Goal: Task Accomplishment & Management: Manage account settings

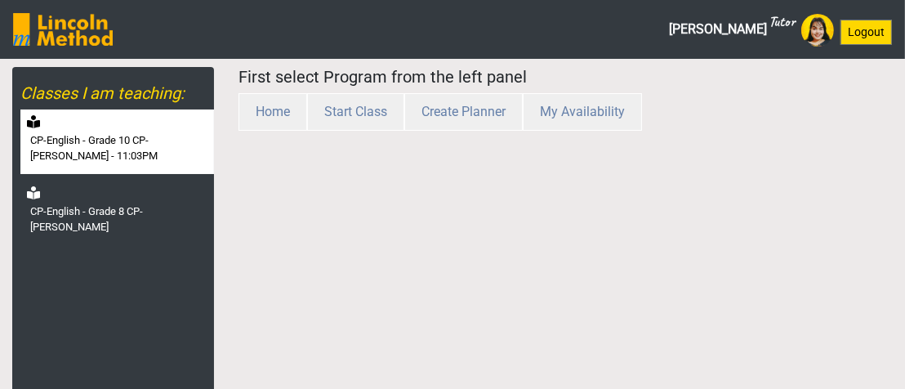
click at [122, 119] on div "CP-English - Grade 10 CP-[PERSON_NAME] - 11:03PM" at bounding box center [116, 141] width 193 height 64
select select "month"
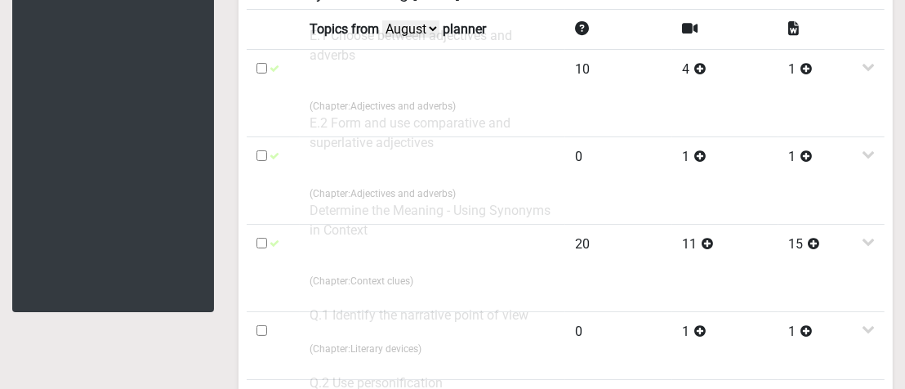
scroll to position [163, 0]
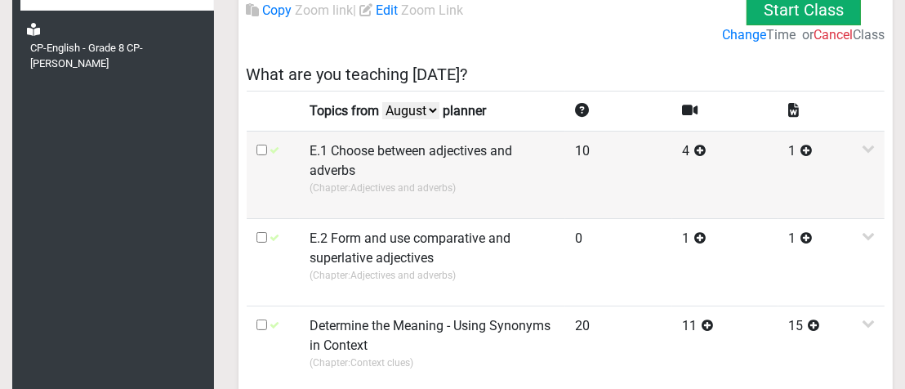
click at [259, 149] on input "checkbox" at bounding box center [261, 149] width 11 height 11
checkbox input "true"
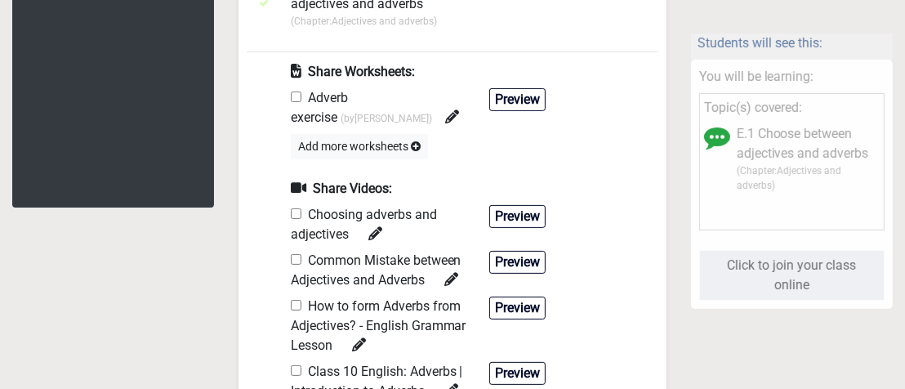
scroll to position [327, 0]
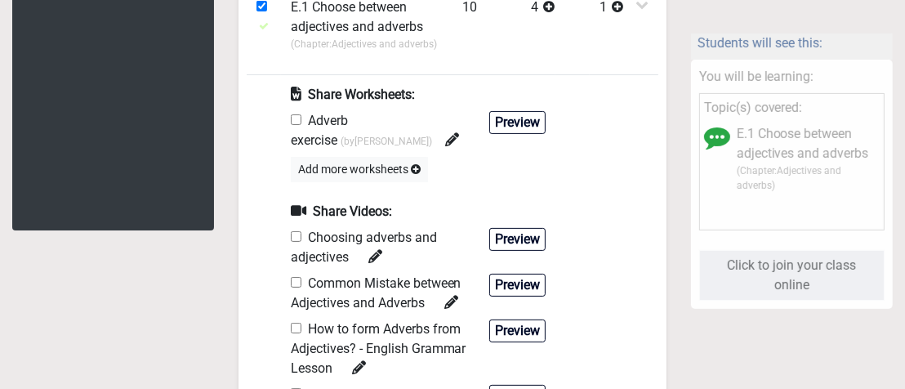
click at [298, 119] on input "checkbox" at bounding box center [296, 119] width 11 height 11
checkbox input "true"
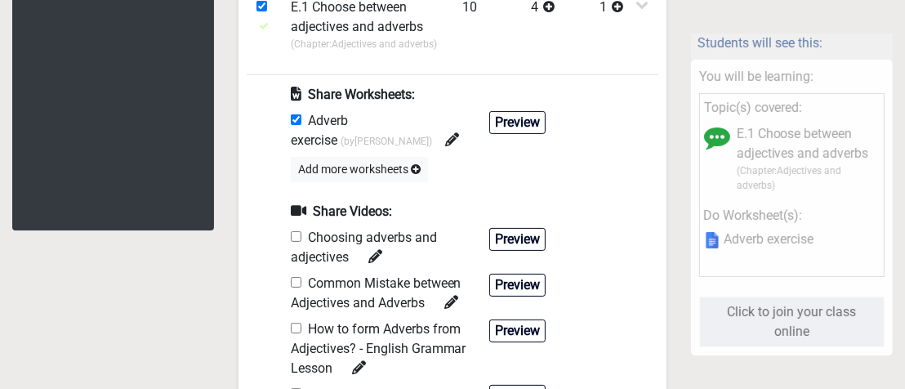
click at [297, 231] on input "checkbox" at bounding box center [296, 236] width 11 height 11
checkbox input "true"
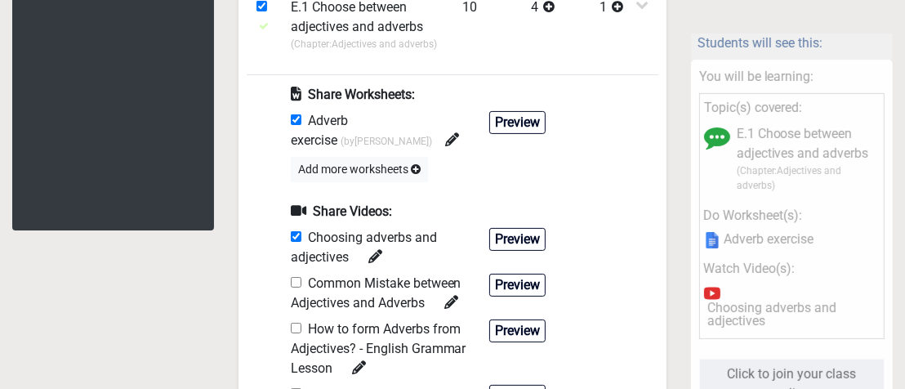
scroll to position [0, 0]
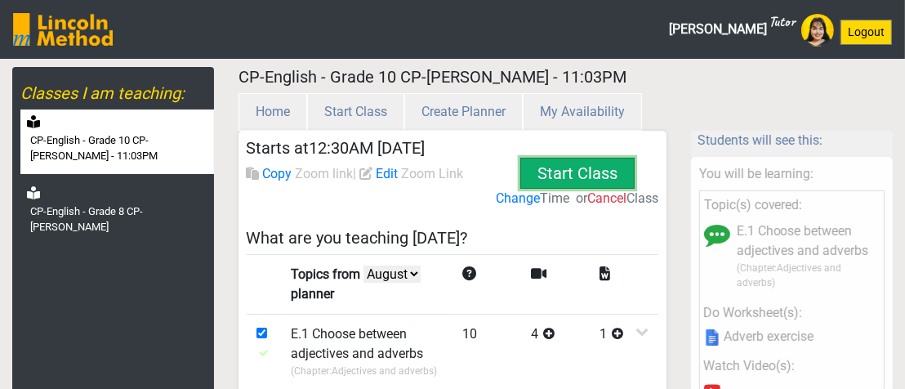
click at [614, 167] on button "Start Class" at bounding box center [577, 173] width 114 height 31
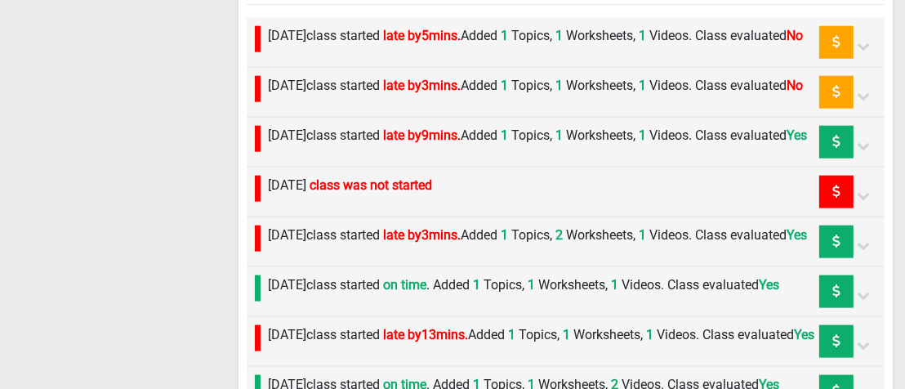
scroll to position [1469, 0]
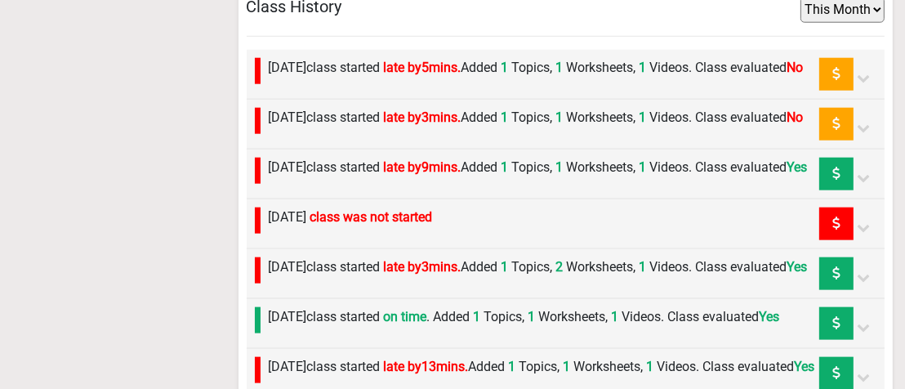
click at [509, 125] on span "1" at bounding box center [503, 117] width 11 height 16
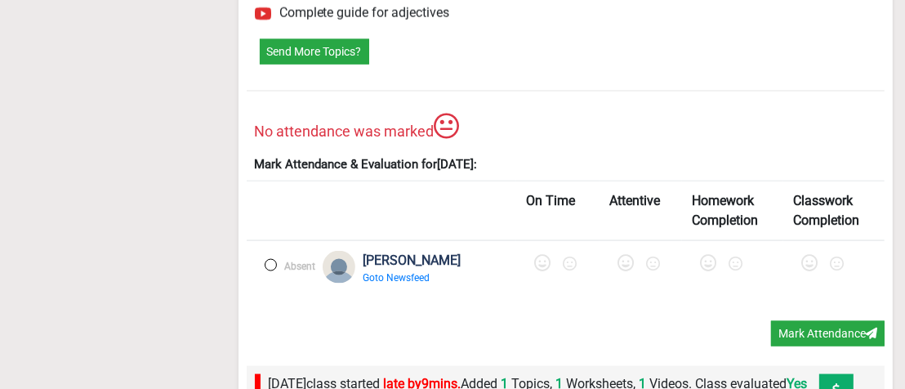
scroll to position [1878, 0]
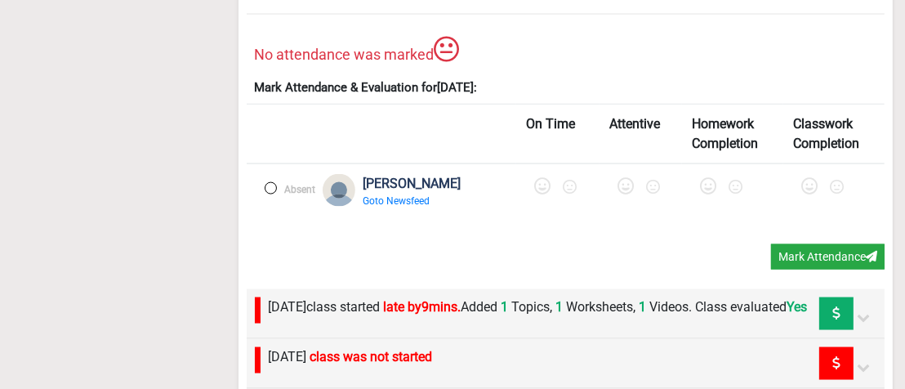
click at [269, 194] on label at bounding box center [271, 188] width 12 height 12
click at [527, 205] on div at bounding box center [558, 189] width 63 height 31
click at [536, 194] on icon at bounding box center [544, 186] width 16 height 16
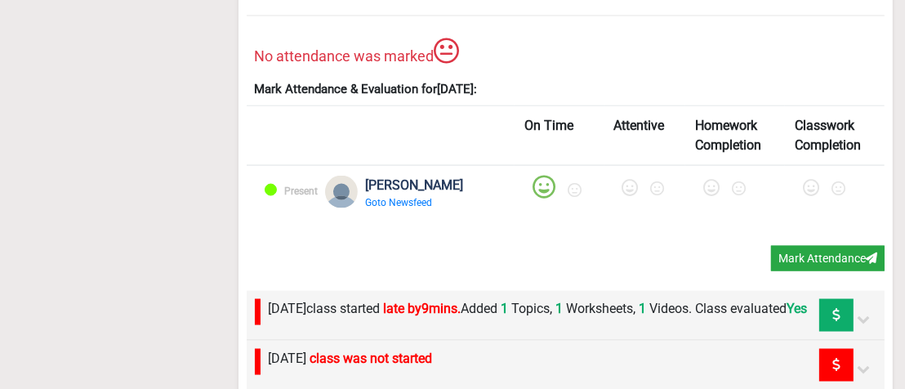
click at [622, 196] on icon at bounding box center [630, 188] width 16 height 16
click at [705, 196] on icon at bounding box center [713, 188] width 16 height 16
click at [804, 196] on icon at bounding box center [812, 188] width 16 height 16
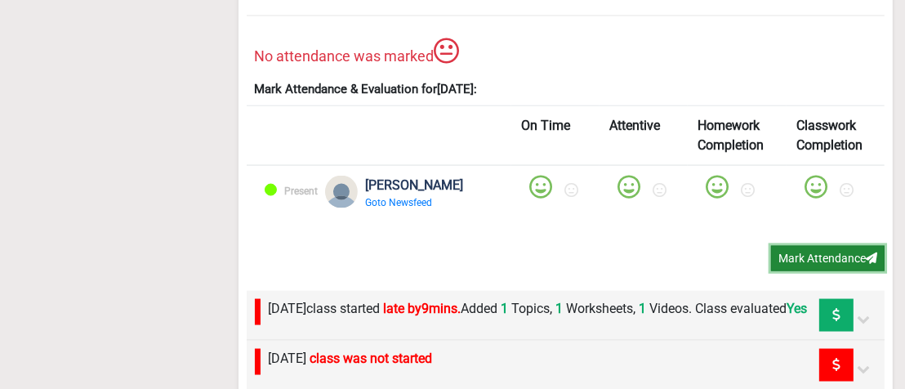
click at [794, 271] on button "Mark Attendance" at bounding box center [827, 258] width 113 height 25
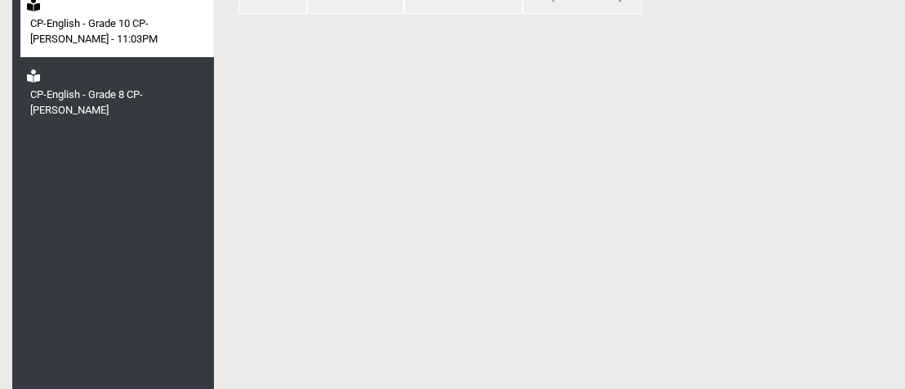
scroll to position [94, 0]
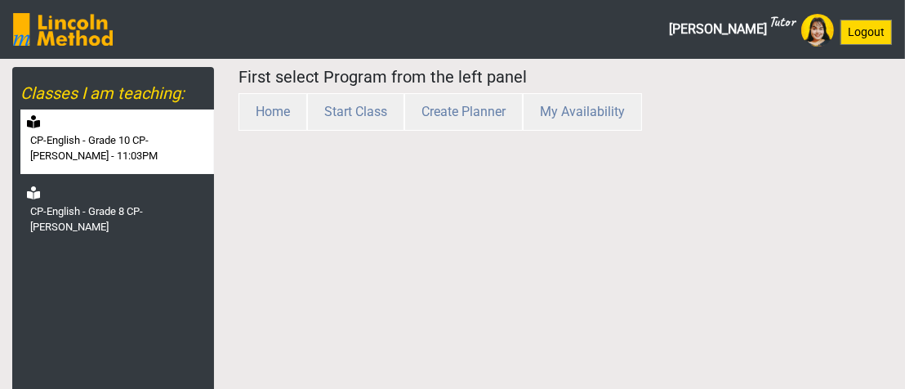
click at [149, 160] on label "CP-English - Grade 10 CP-[PERSON_NAME] - 11:03PM" at bounding box center [120, 148] width 180 height 32
select select "month"
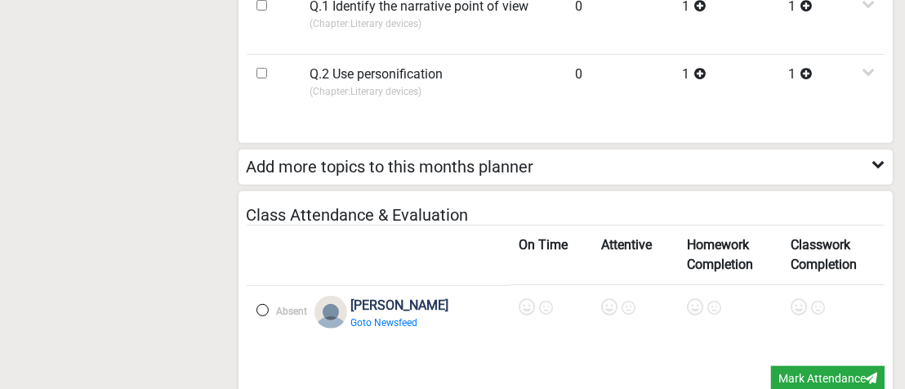
scroll to position [898, 0]
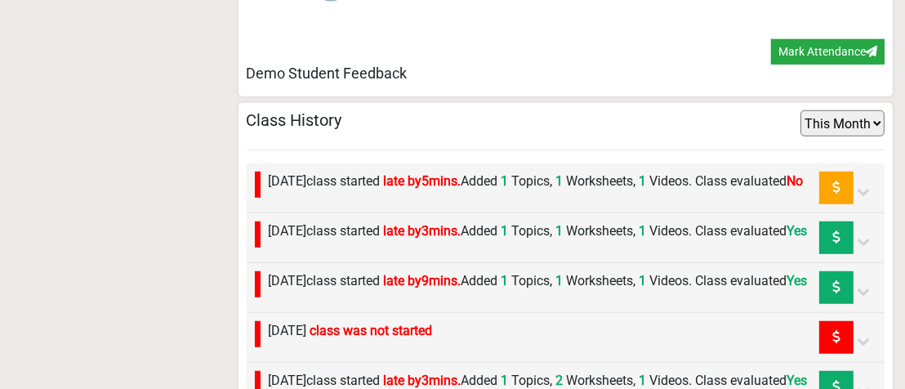
click at [647, 191] on label "[DATE] class started late by 5 mins. Added 1 Topics, 1 Worksheets, 1 Videos. Cl…" at bounding box center [536, 181] width 535 height 20
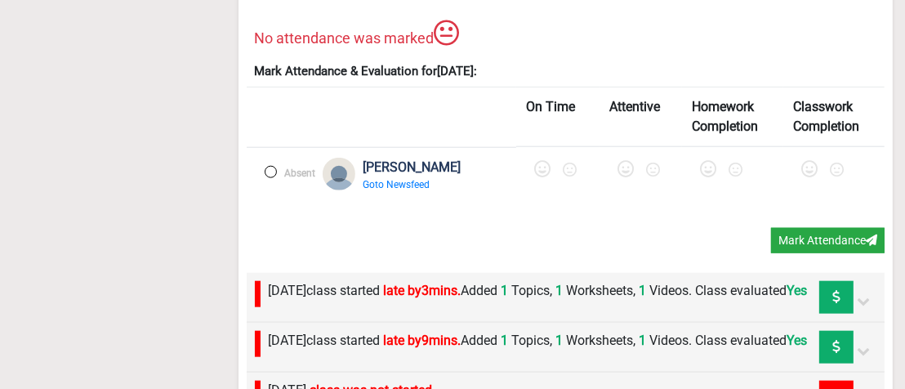
scroll to position [1469, 0]
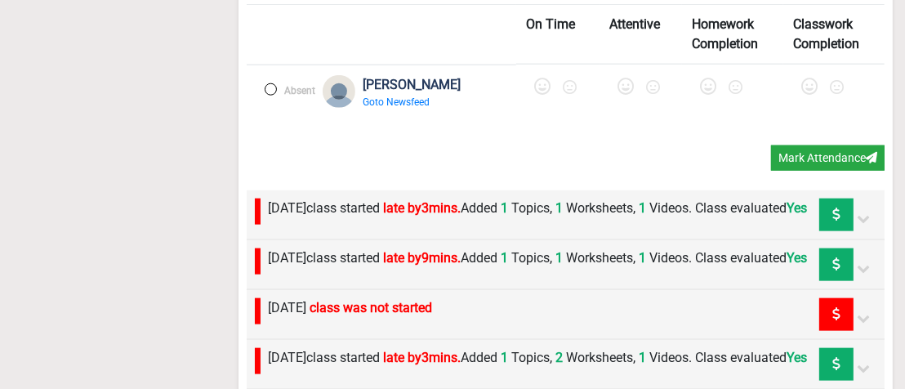
click at [269, 98] on div "Absent" at bounding box center [286, 98] width 60 height 47
click at [271, 91] on label at bounding box center [271, 89] width 12 height 12
click at [527, 88] on div at bounding box center [558, 89] width 63 height 31
click at [536, 89] on icon at bounding box center [544, 86] width 16 height 16
click at [622, 93] on icon at bounding box center [630, 86] width 16 height 16
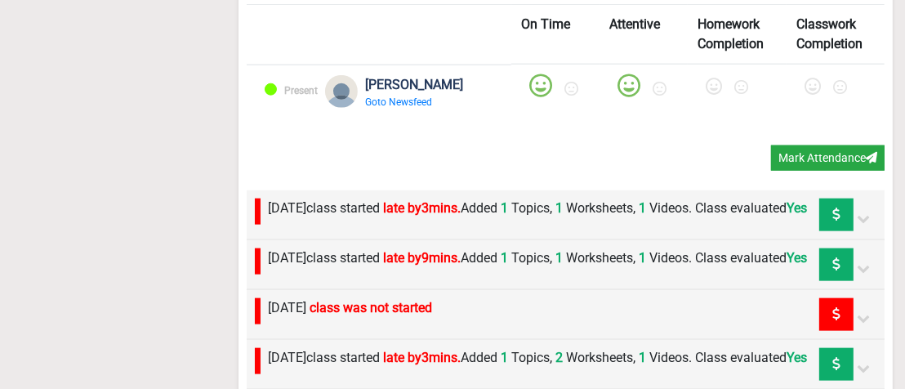
click at [705, 82] on icon at bounding box center [713, 86] width 16 height 16
click at [804, 91] on icon at bounding box center [812, 86] width 16 height 16
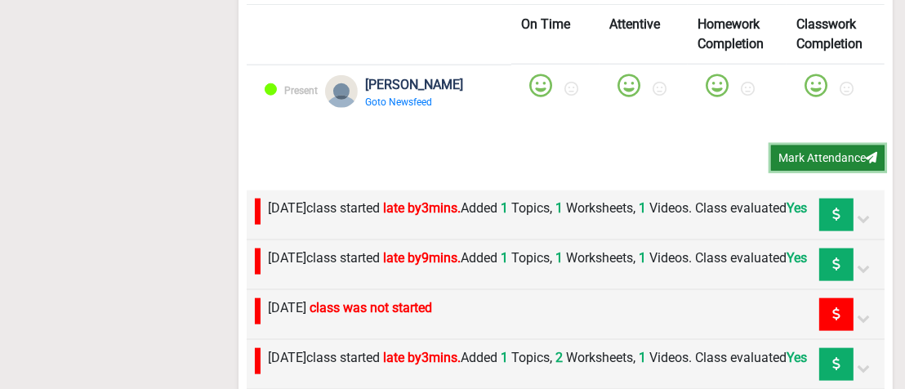
click at [812, 153] on button "Mark Attendance" at bounding box center [827, 157] width 113 height 25
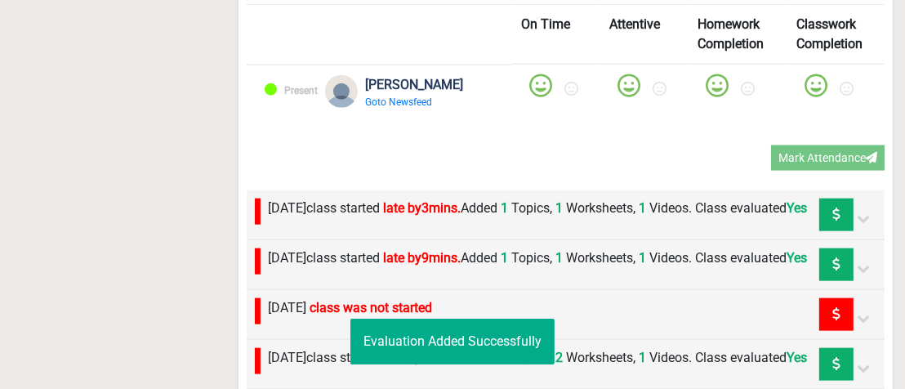
scroll to position [176, 0]
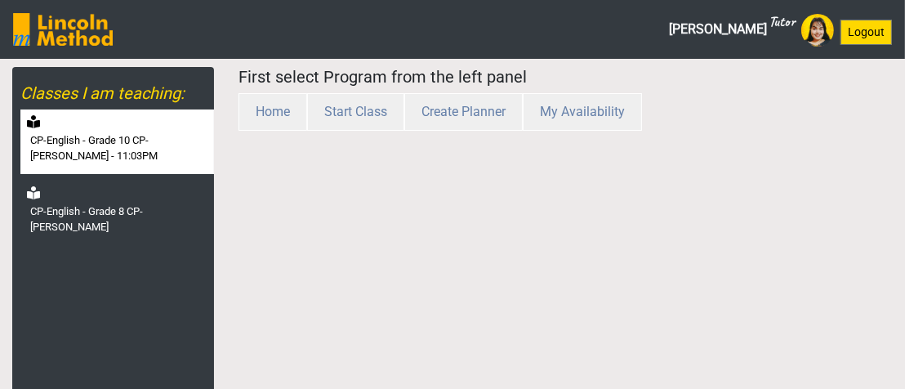
click at [196, 139] on label "CP-English - Grade 10 CP-[PERSON_NAME] - 11:03PM" at bounding box center [120, 148] width 180 height 32
select select "month"
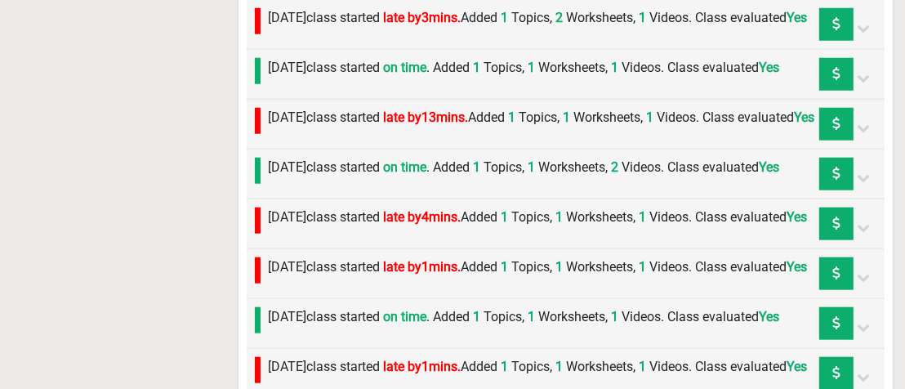
scroll to position [1340, 0]
